Goal: Find specific page/section: Find specific page/section

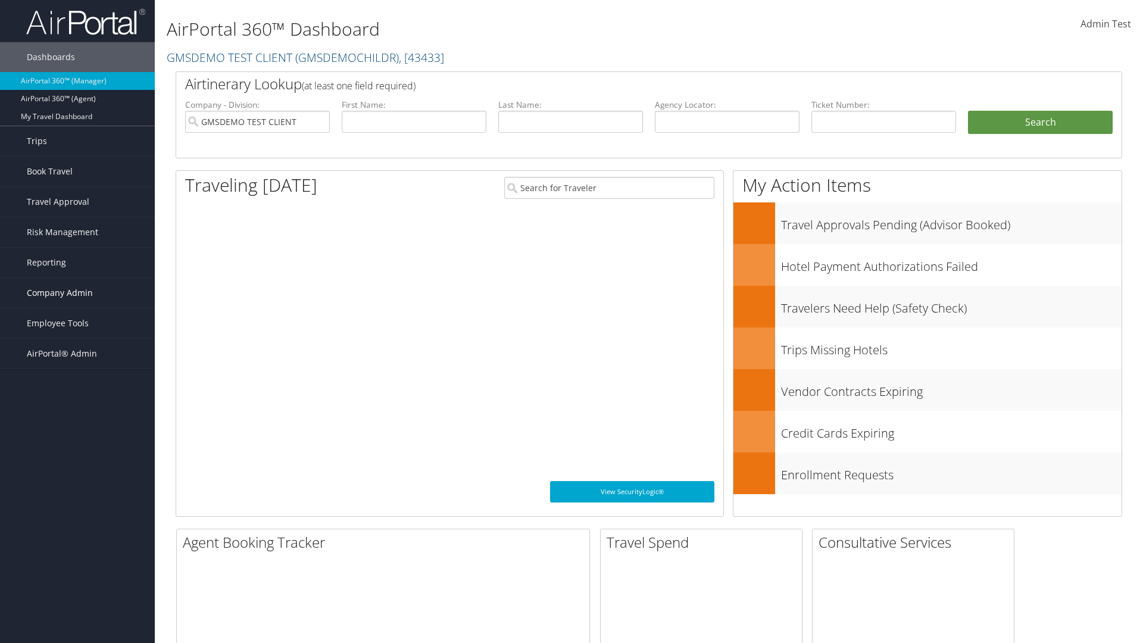
click at [77, 293] on span "Company Admin" at bounding box center [60, 293] width 66 height 30
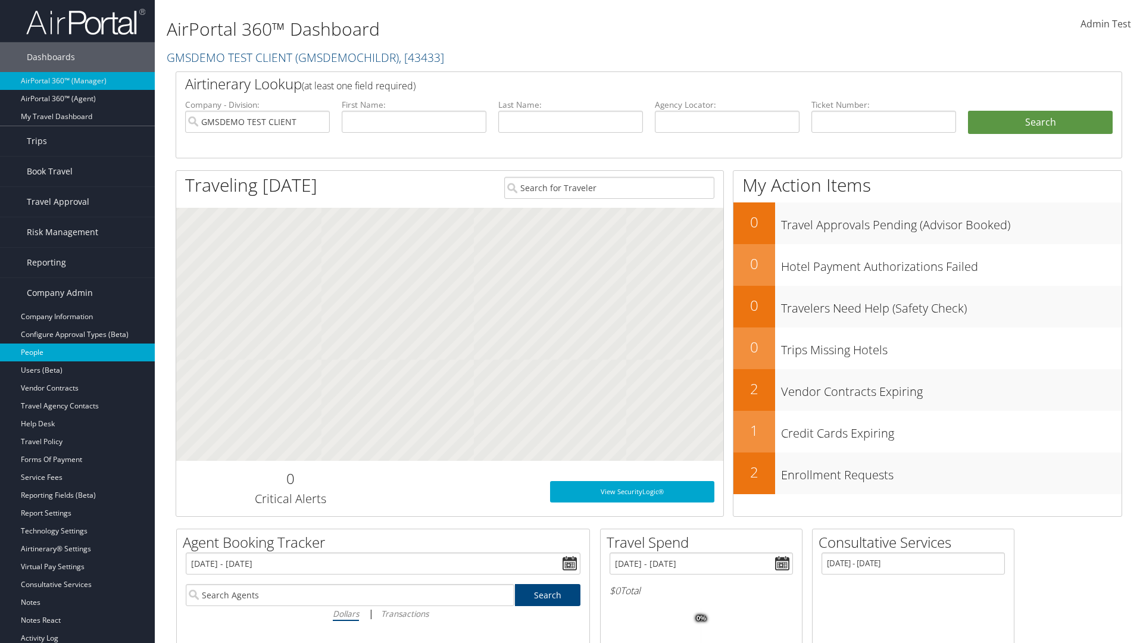
click at [77, 352] on link "People" at bounding box center [77, 352] width 155 height 18
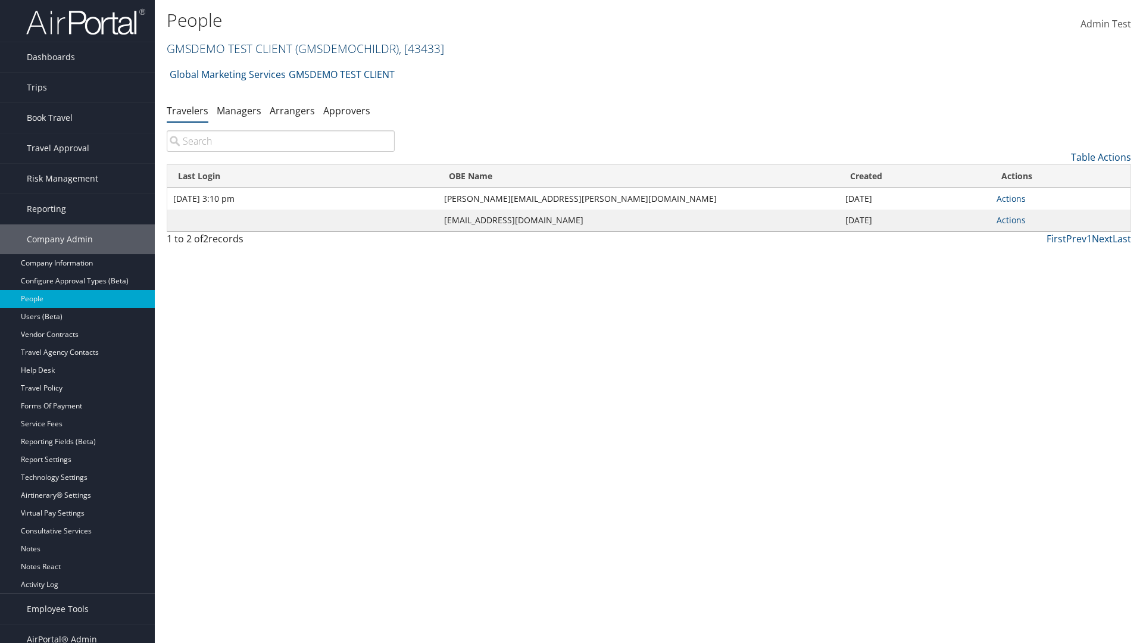
click at [229, 48] on link "GMSDEMO TEST CLIENT ( GMSDEMOCHILDR ) , [ 43433 ]" at bounding box center [305, 48] width 277 height 16
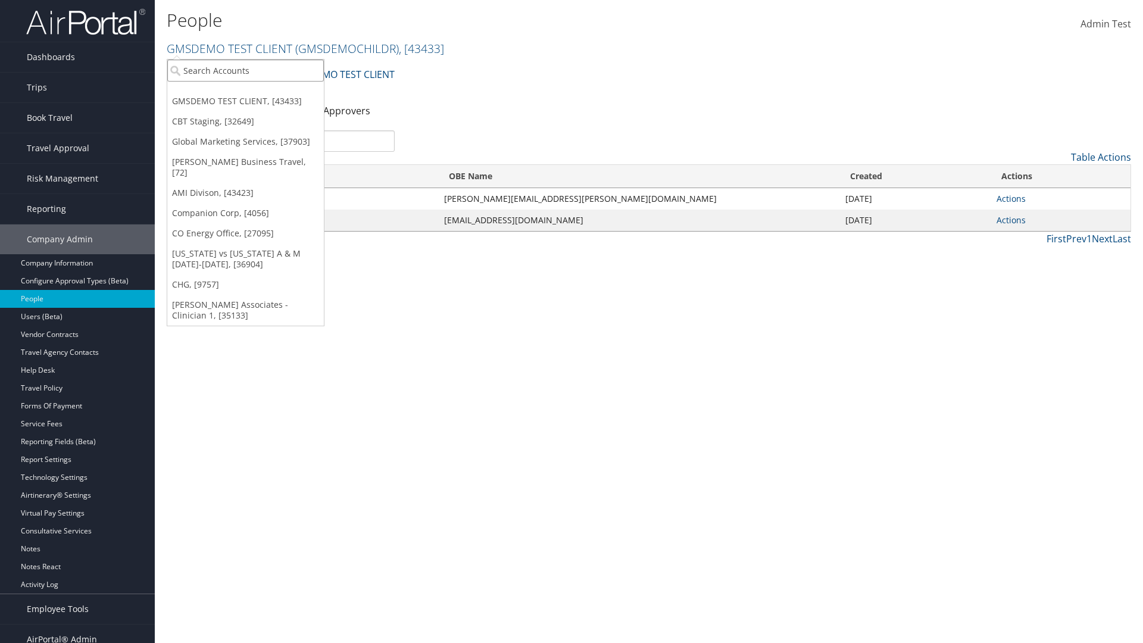
click at [245, 70] on input "search" at bounding box center [245, 71] width 157 height 22
type input "Global Marketing Services"
click at [257, 92] on div "Global Marketing Services (301946), [37903]" at bounding box center [257, 92] width 192 height 11
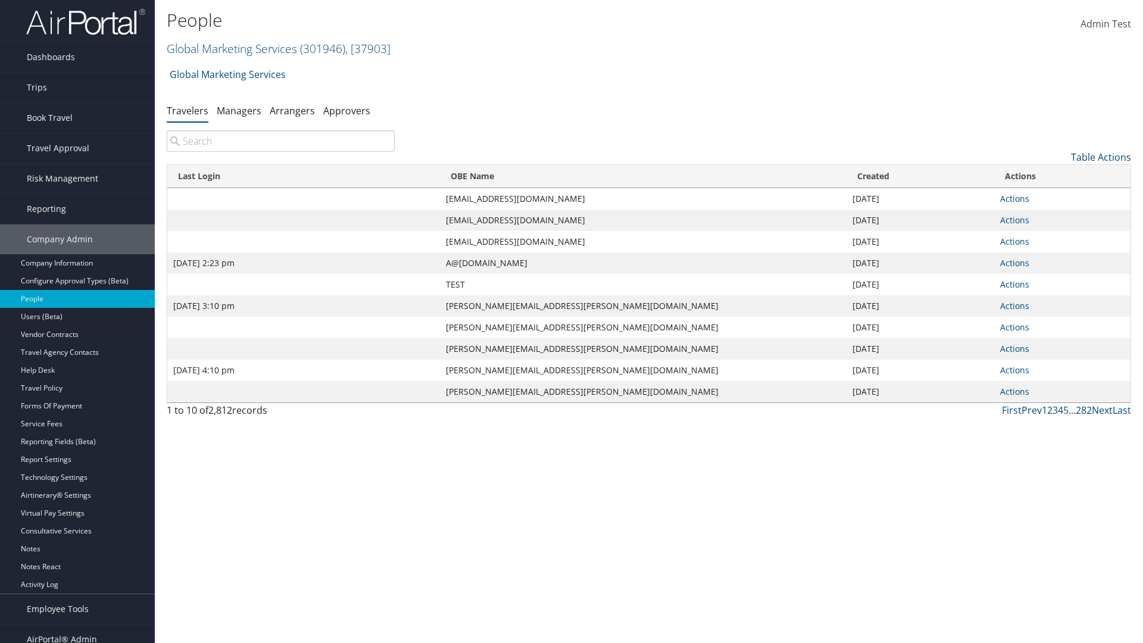
click at [280, 141] on input "search" at bounding box center [281, 140] width 228 height 21
type input "Sep 17, 2020 2:23 pm"
